Goal: Task Accomplishment & Management: Complete application form

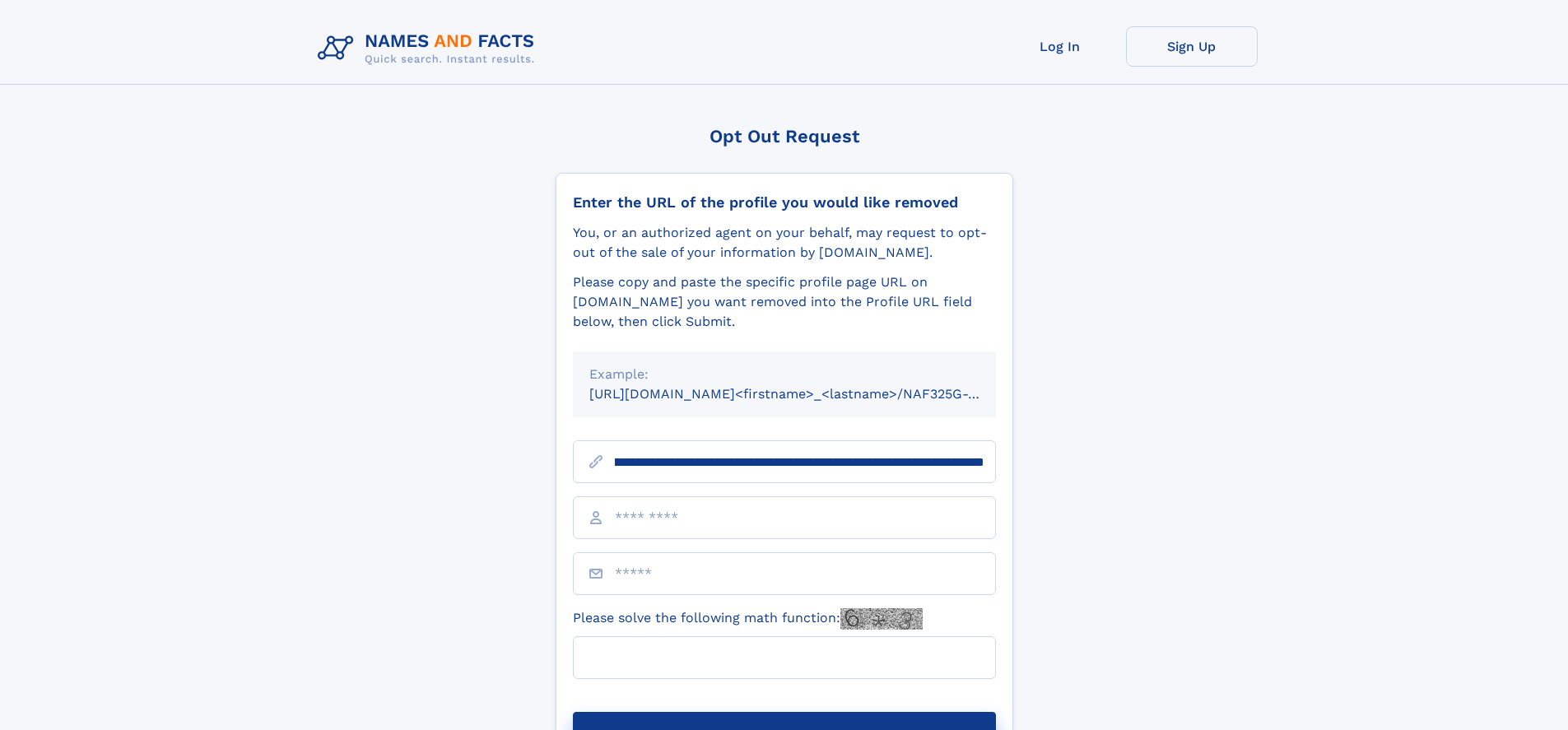
scroll to position [0, 177]
type input "**********"
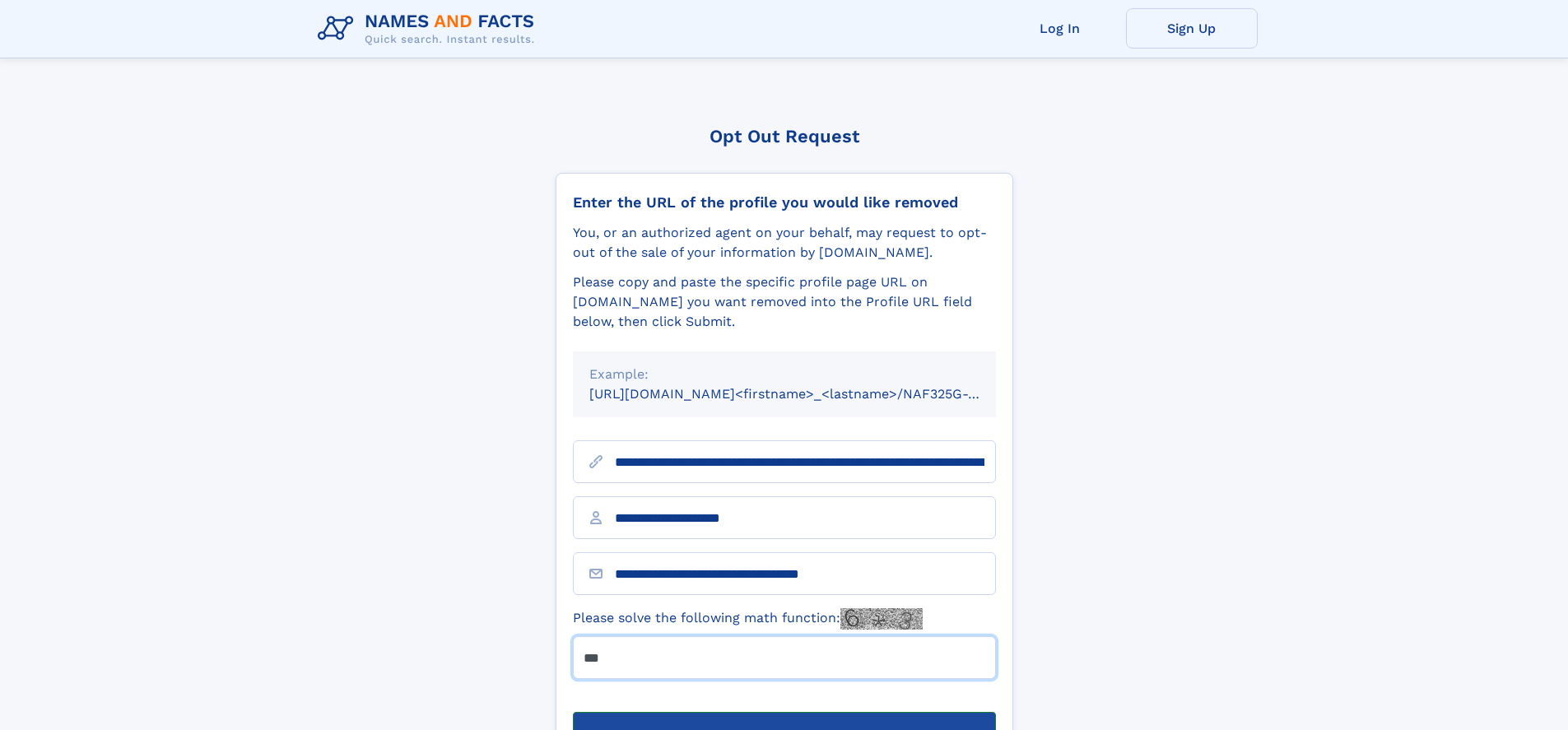
type input "***"
click at [784, 711] on button "Submit Opt Out Request" at bounding box center [784, 737] width 423 height 52
